Goal: Task Accomplishment & Management: Manage account settings

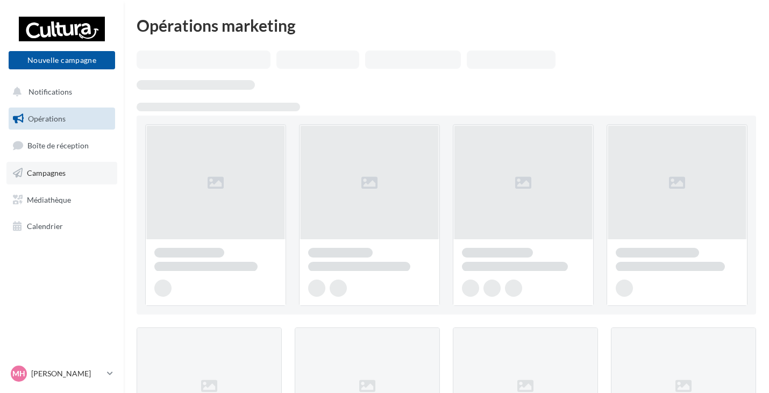
click at [49, 166] on link "Campagnes" at bounding box center [61, 173] width 111 height 23
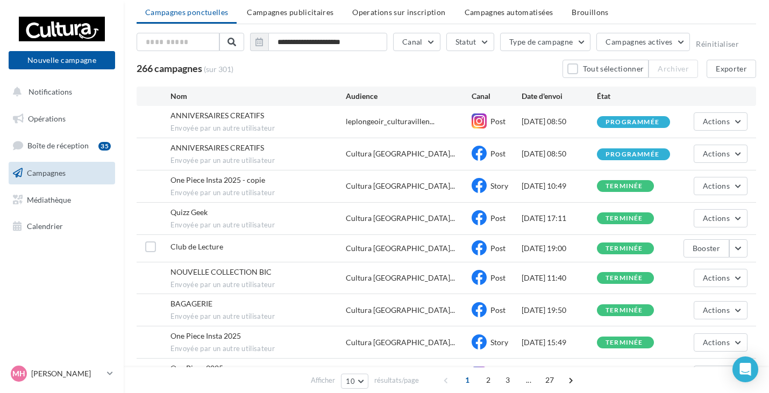
scroll to position [54, 0]
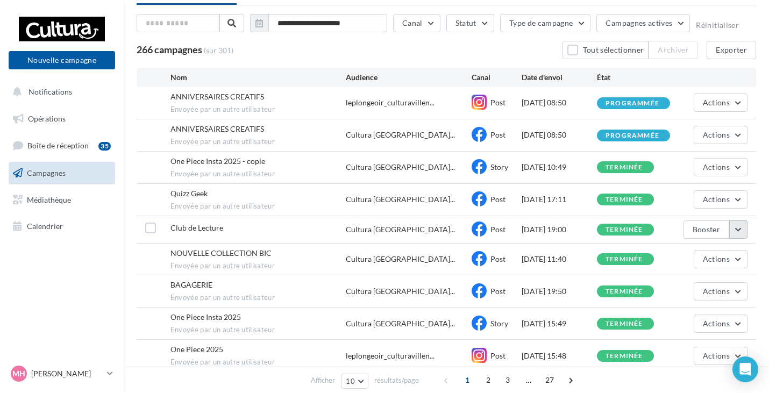
click at [736, 230] on button "button" at bounding box center [738, 229] width 18 height 18
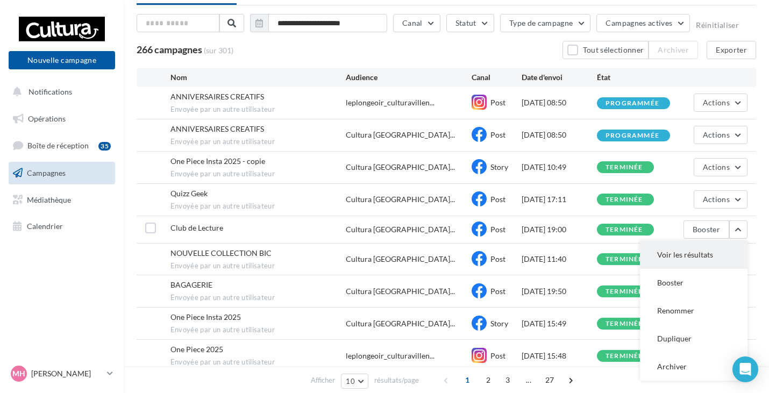
click at [676, 261] on button "Voir les résultats" at bounding box center [694, 255] width 108 height 28
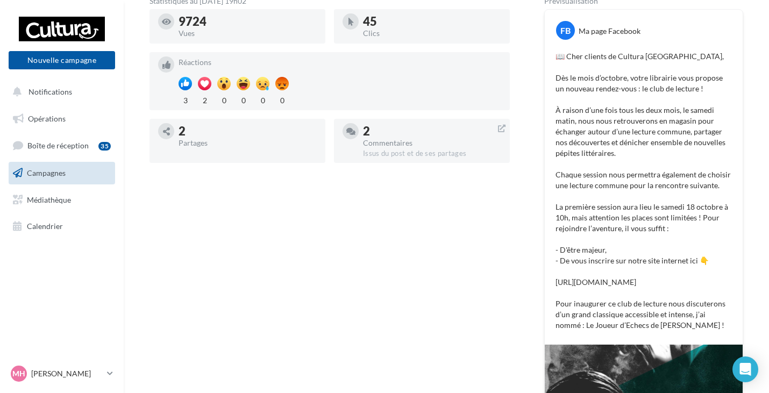
scroll to position [153, 0]
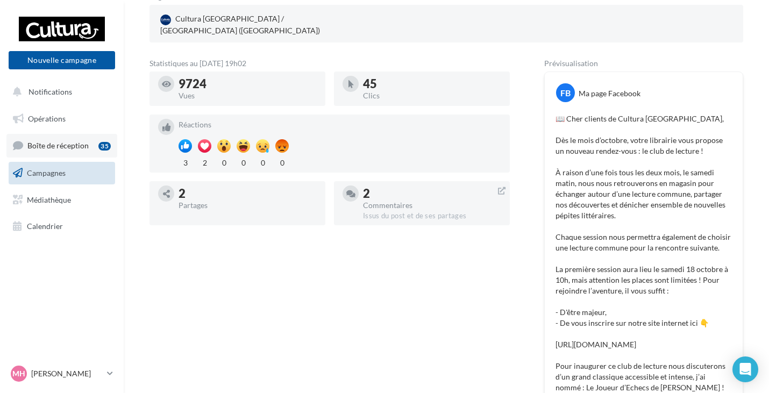
click at [49, 149] on span "Boîte de réception" at bounding box center [57, 145] width 61 height 9
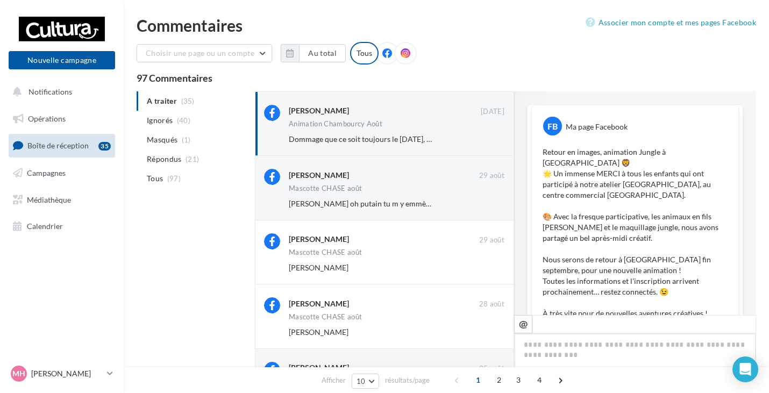
scroll to position [321, 0]
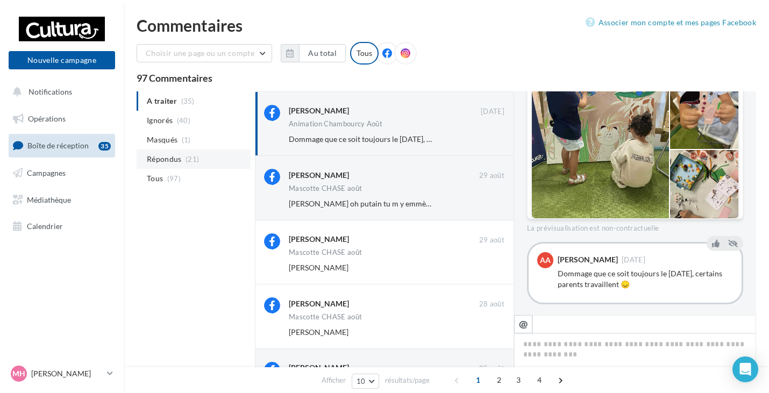
click at [180, 166] on li "Répondus (21)" at bounding box center [194, 158] width 114 height 19
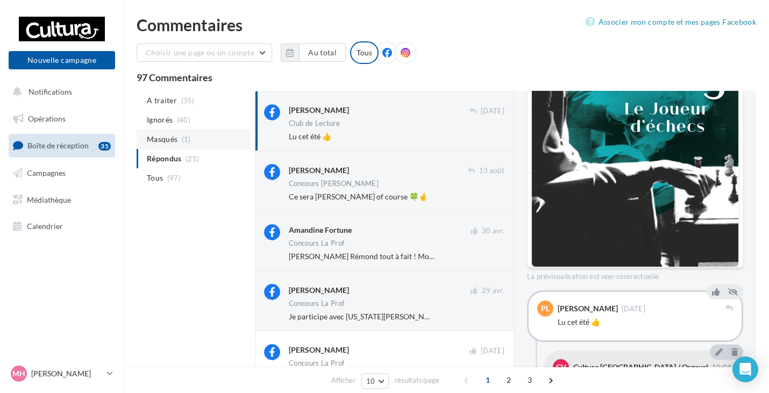
scroll to position [0, 0]
